Goal: Check status: Check status

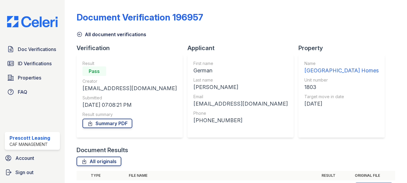
scroll to position [149, 0]
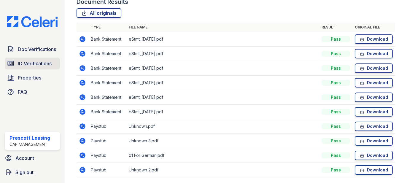
drag, startPoint x: 0, startPoint y: 0, endPoint x: 35, endPoint y: 63, distance: 72.5
click at [35, 63] on span "ID Verifications" at bounding box center [35, 63] width 34 height 7
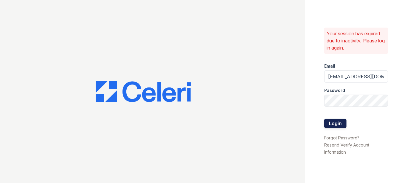
click at [342, 123] on button "Login" at bounding box center [336, 124] width 22 height 10
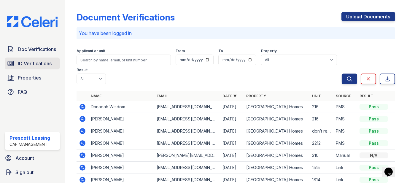
click at [32, 61] on span "ID Verifications" at bounding box center [35, 63] width 34 height 7
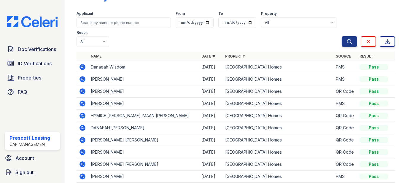
scroll to position [30, 0]
